Goal: Information Seeking & Learning: Learn about a topic

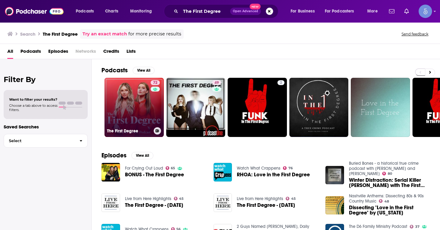
click at [149, 101] on link "72 The First Degree" at bounding box center [134, 107] width 59 height 59
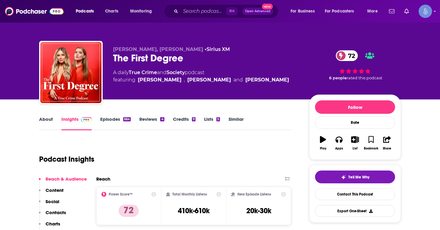
click at [216, 194] on icon at bounding box center [218, 194] width 5 height 5
drag, startPoint x: 186, startPoint y: 132, endPoint x: 225, endPoint y: 152, distance: 43.2
click at [217, 196] on icon at bounding box center [218, 194] width 5 height 5
drag, startPoint x: 244, startPoint y: 168, endPoint x: 204, endPoint y: 153, distance: 42.8
click at [215, 198] on div "Total Monthly Listens 410k-610k" at bounding box center [193, 206] width 55 height 28
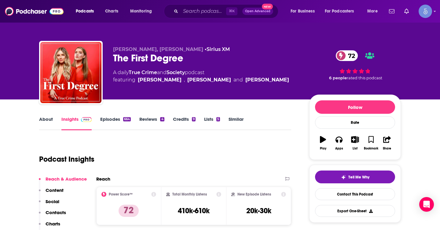
click at [217, 195] on icon at bounding box center [218, 194] width 5 height 5
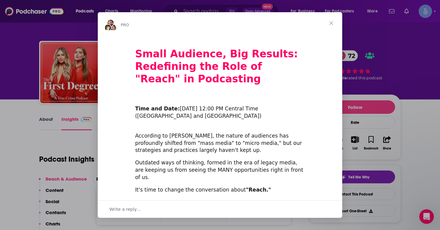
click at [359, 97] on div "Intercom messenger" at bounding box center [220, 115] width 440 height 230
